Goal: Task Accomplishment & Management: Manage account settings

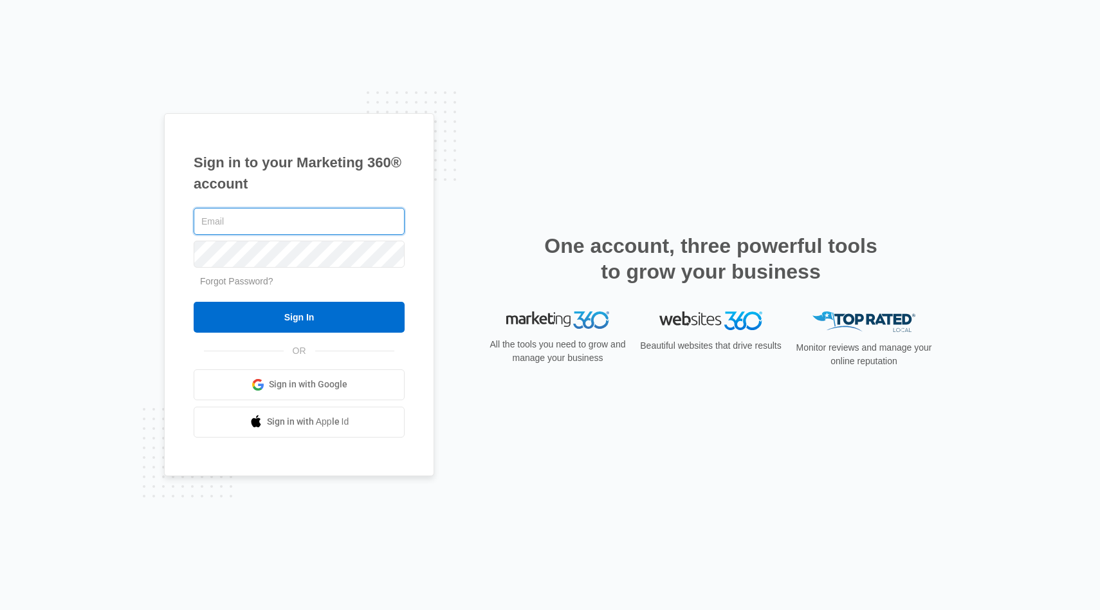
type input "[EMAIL_ADDRESS][DOMAIN_NAME]"
click at [299, 316] on input "Sign In" at bounding box center [299, 317] width 211 height 31
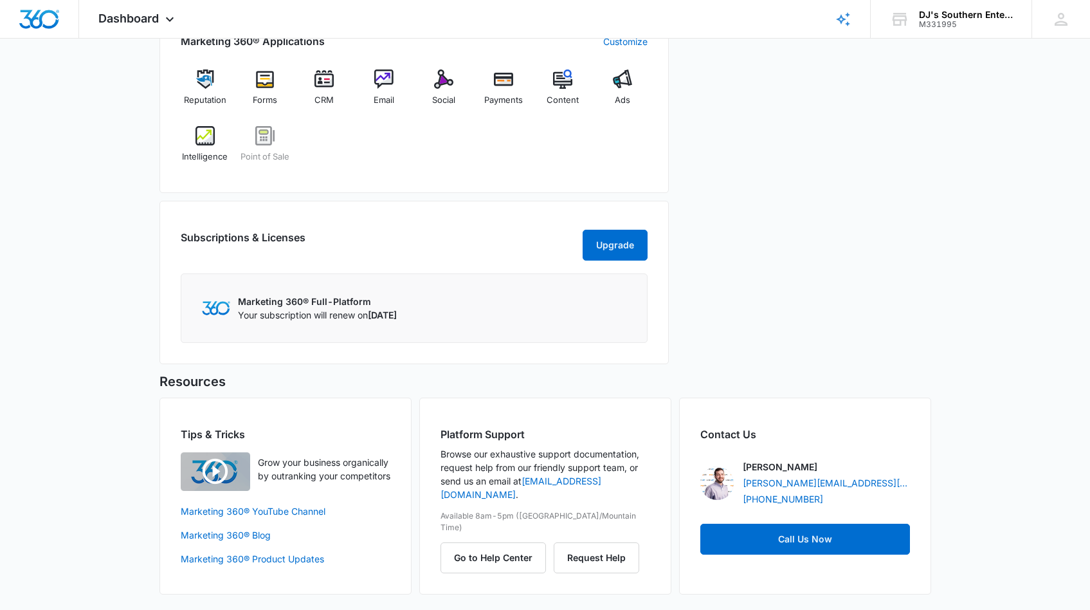
scroll to position [528, 0]
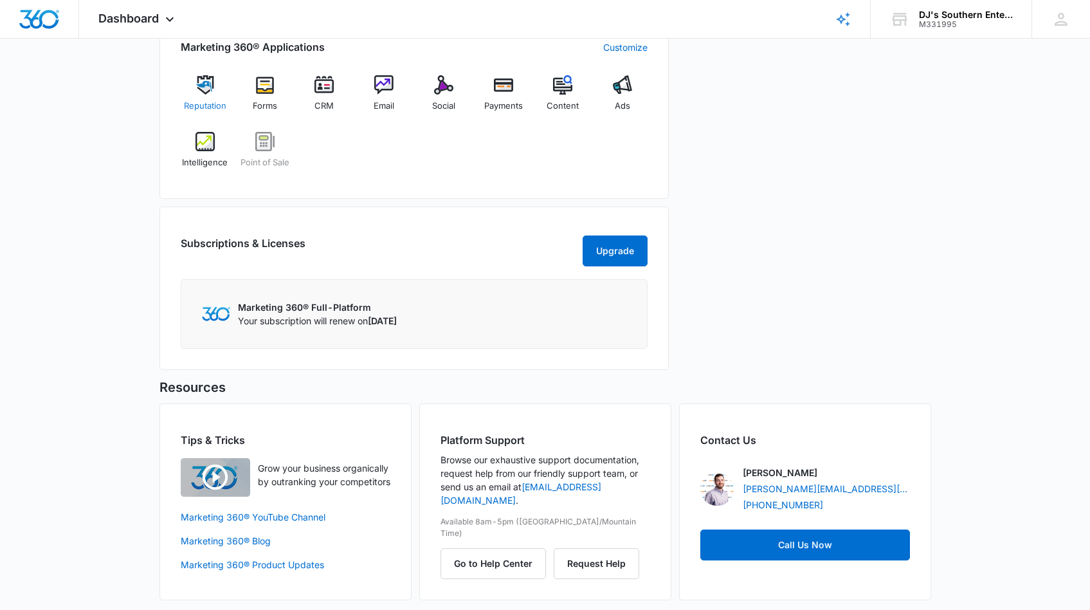
click at [207, 88] on img at bounding box center [204, 84] width 19 height 19
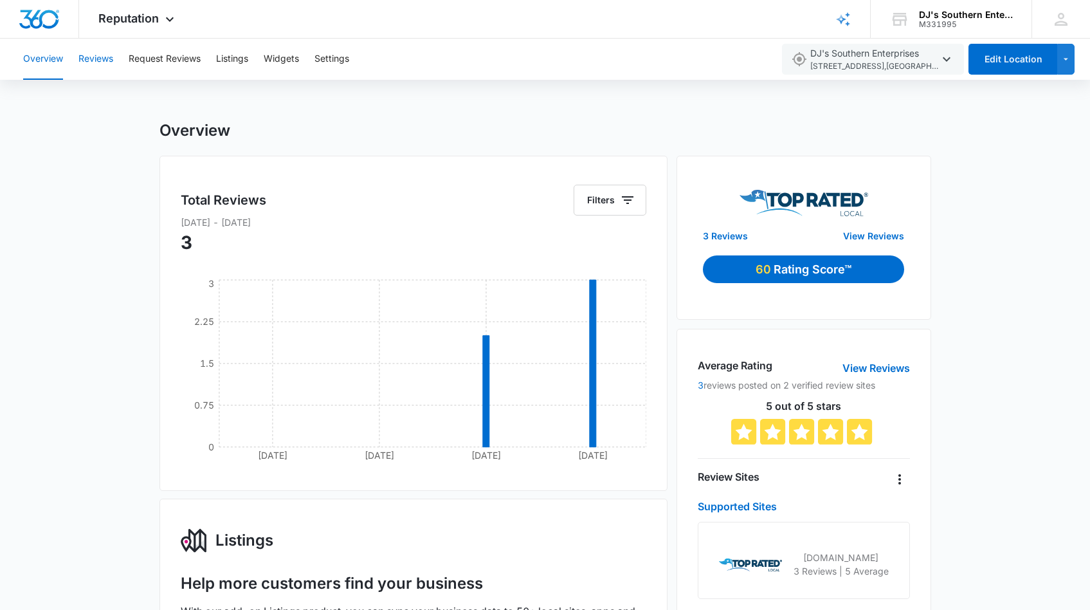
click at [98, 60] on button "Reviews" at bounding box center [95, 59] width 35 height 41
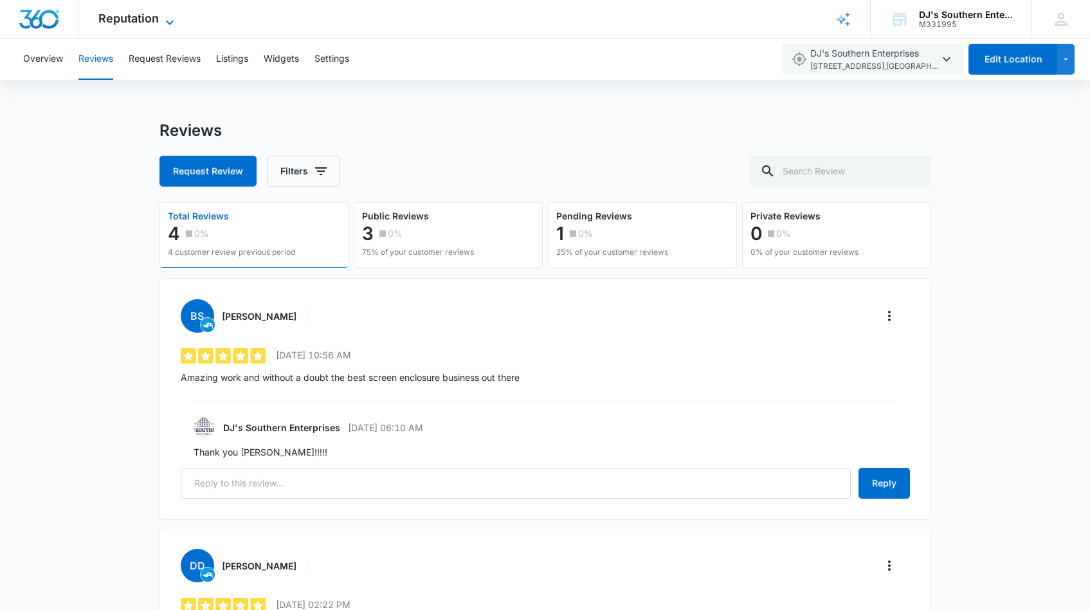
click at [170, 20] on icon at bounding box center [169, 22] width 15 height 15
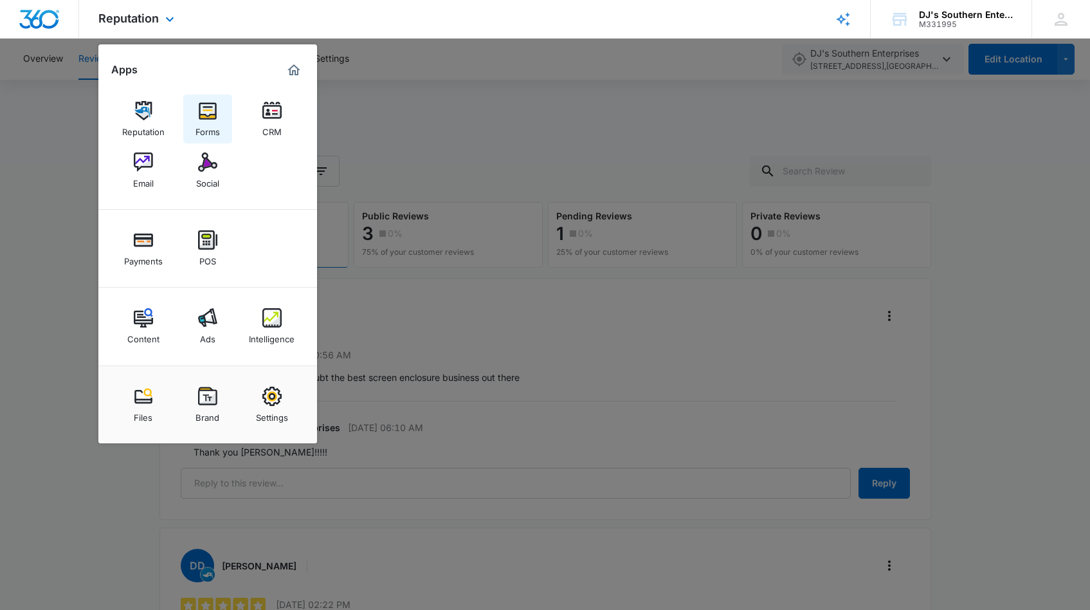
click at [206, 116] on img at bounding box center [207, 110] width 19 height 19
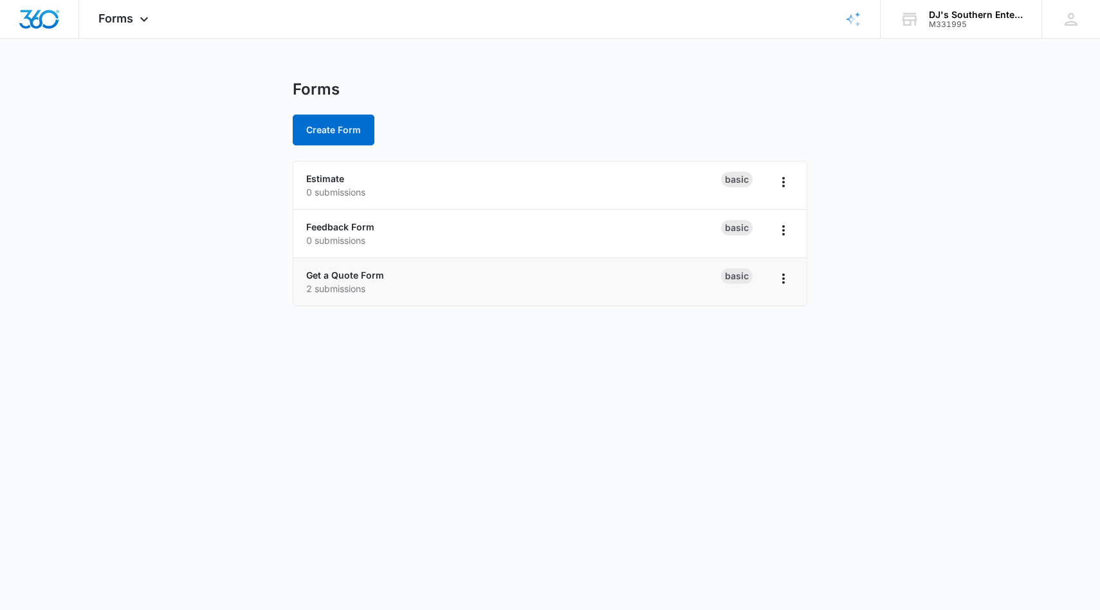
click at [554, 279] on div "Get a Quote Form 2 submissions" at bounding box center [513, 281] width 415 height 27
click at [782, 278] on icon "Overflow Menu" at bounding box center [782, 278] width 15 height 15
click at [879, 278] on main "Forms Create Form Estimate 0 submissions Basic Feedback Form 0 submissions Basi…" at bounding box center [550, 201] width 1100 height 242
click at [327, 275] on link "Get a Quote Form" at bounding box center [345, 274] width 78 height 11
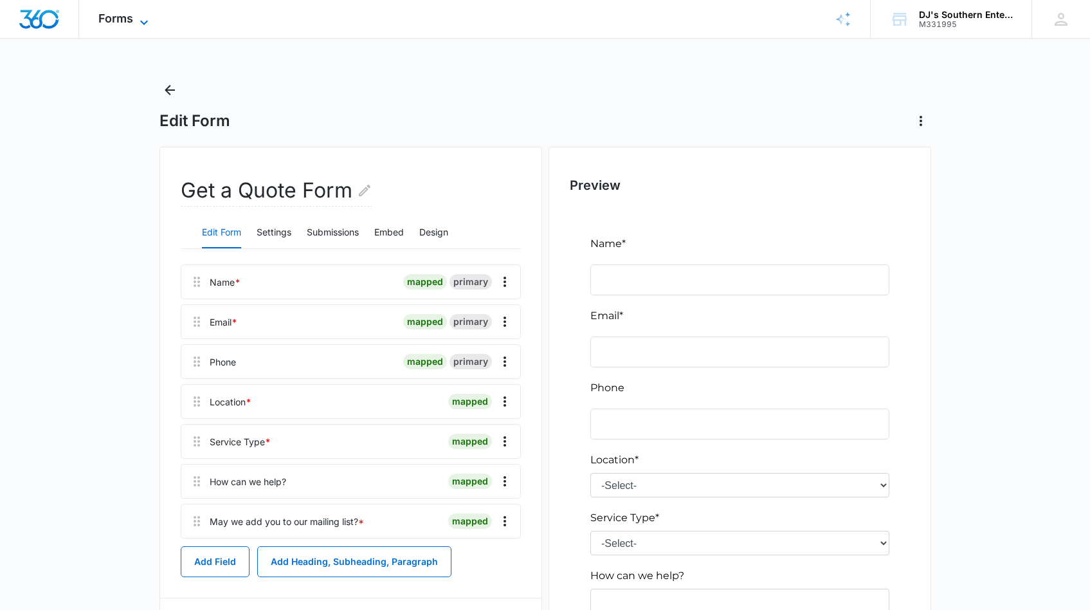
click at [143, 22] on icon at bounding box center [143, 22] width 15 height 15
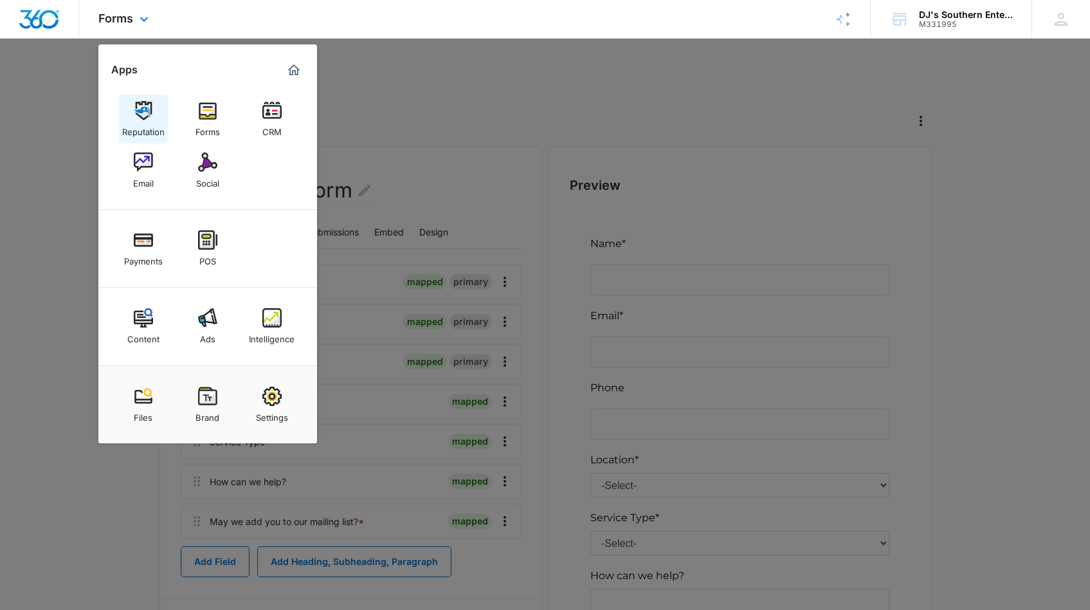
click at [140, 118] on img at bounding box center [143, 110] width 19 height 19
